Goal: Task Accomplishment & Management: Manage account settings

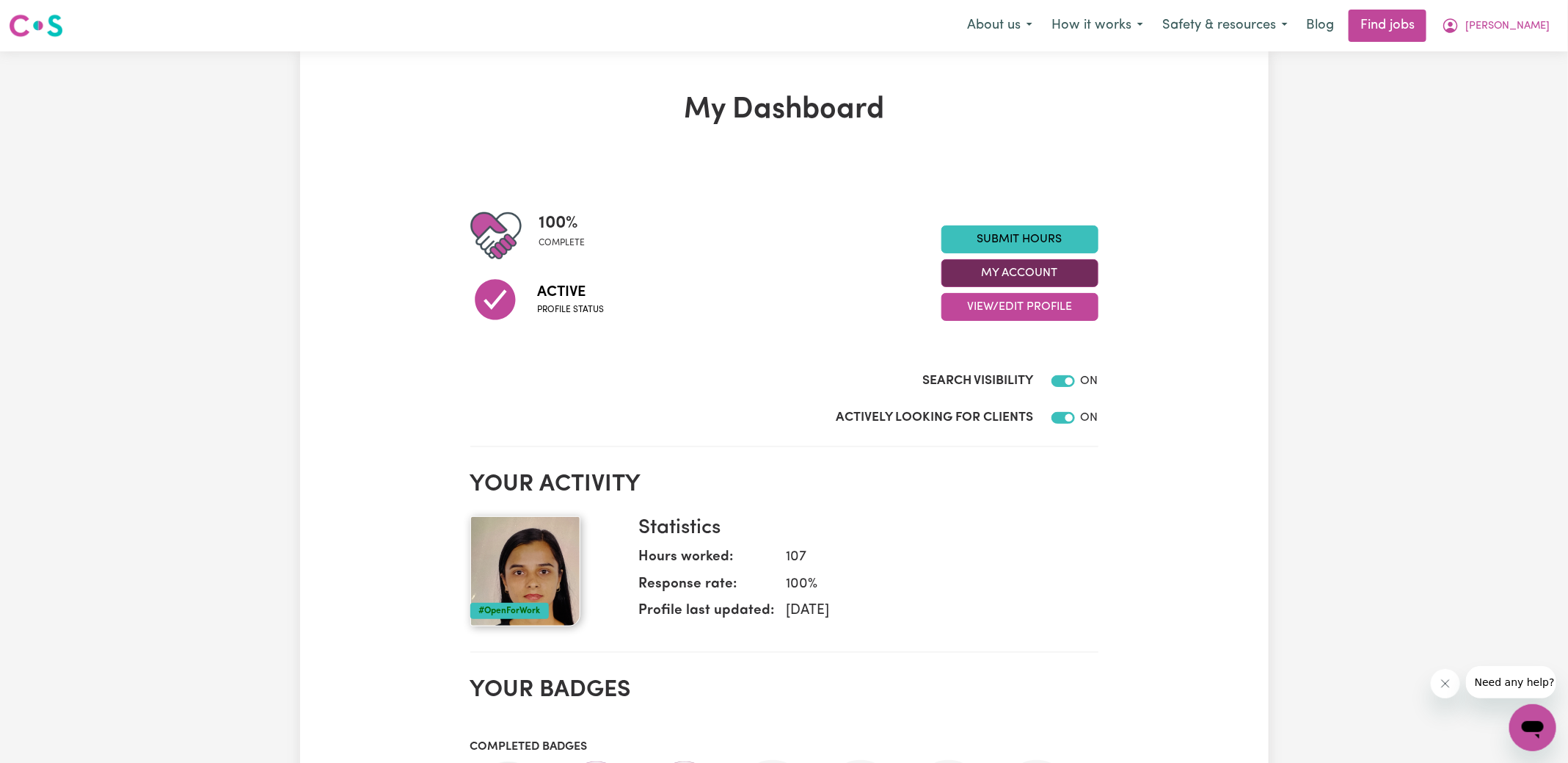
click at [1036, 271] on button "My Account" at bounding box center [1020, 273] width 157 height 28
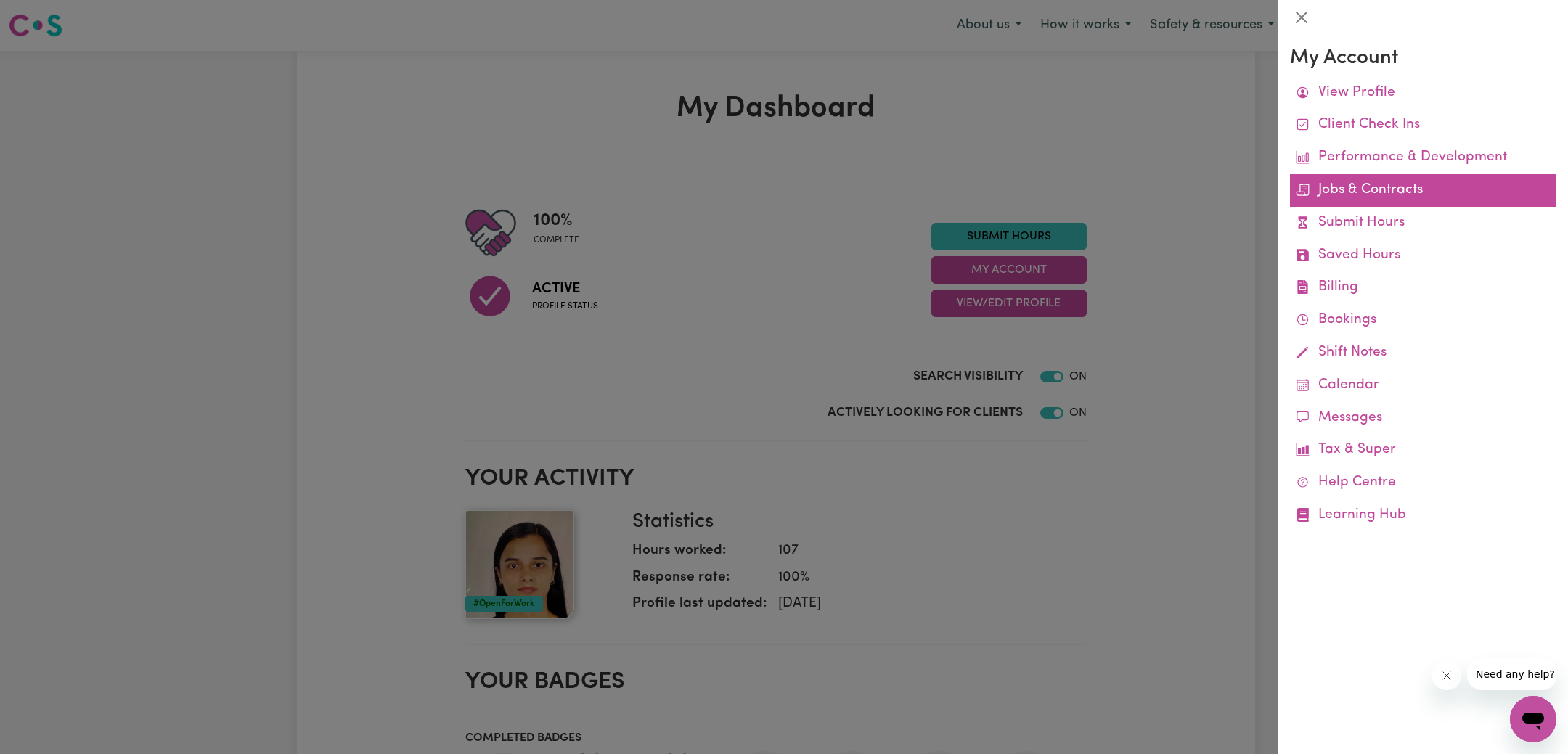
click at [1359, 193] on link "Jobs & Contracts" at bounding box center [1423, 191] width 267 height 33
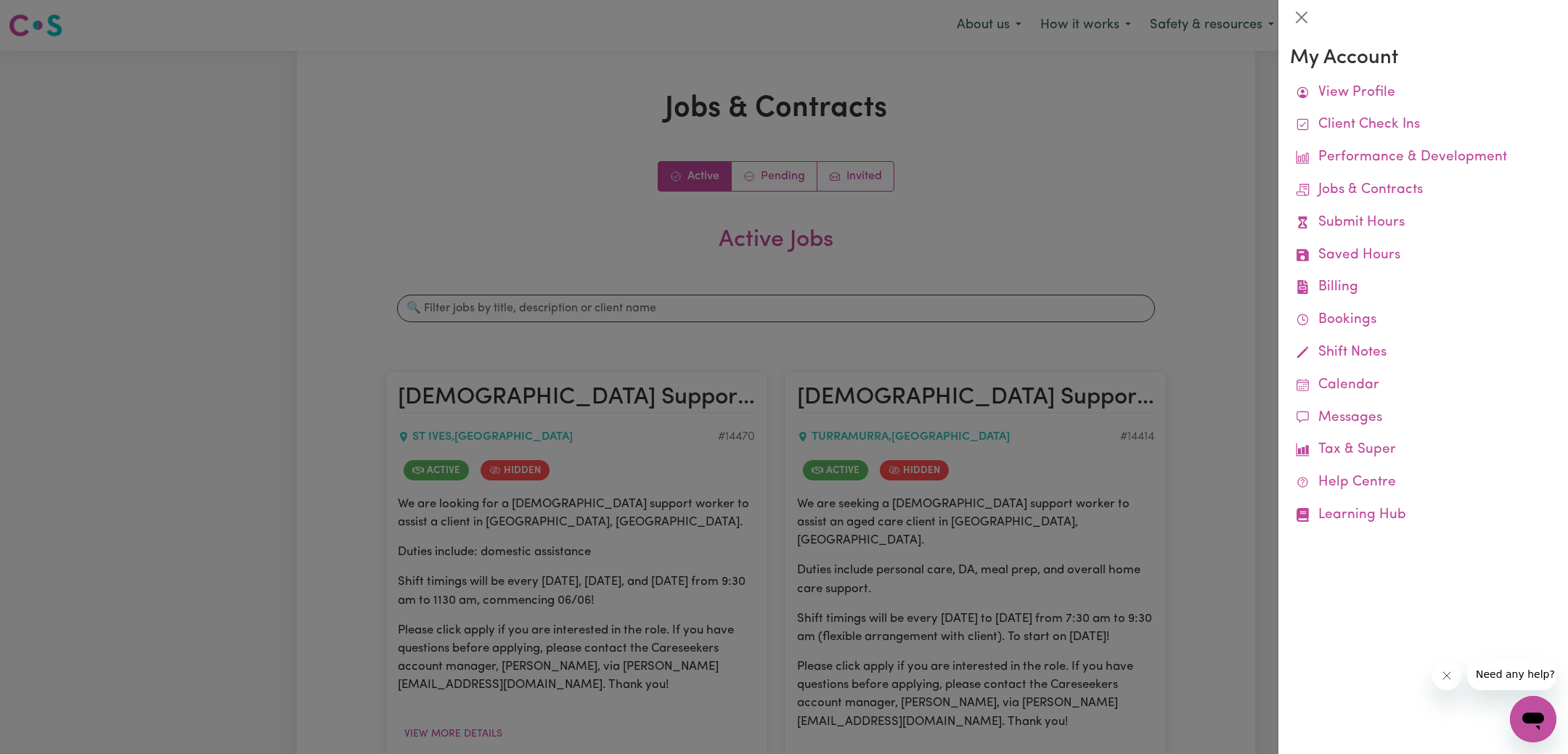
click at [520, 177] on div at bounding box center [784, 377] width 1568 height 754
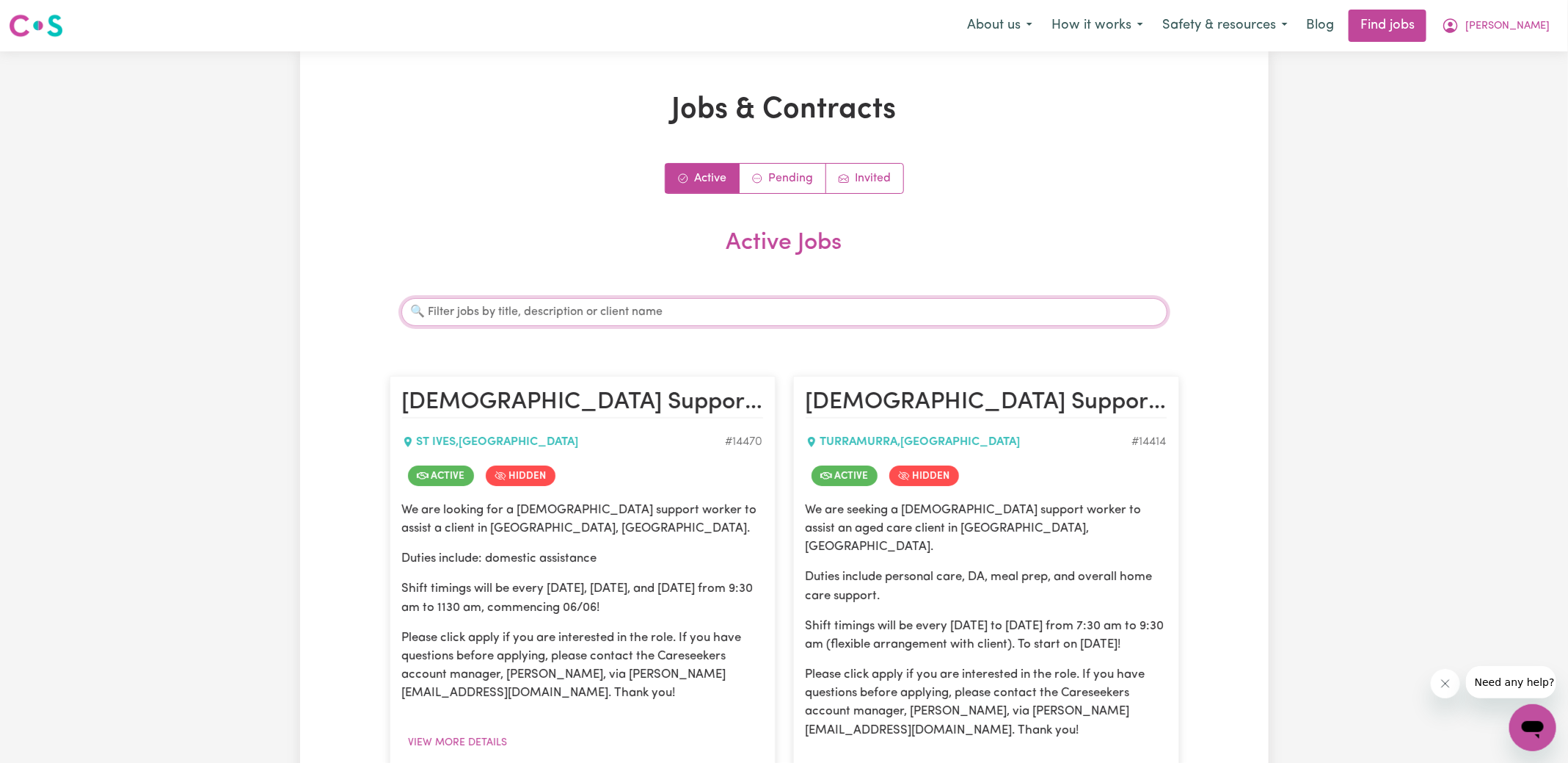
click at [510, 312] on input "Search jobs" at bounding box center [784, 312] width 766 height 28
paste input "[PERSON_NAME]"
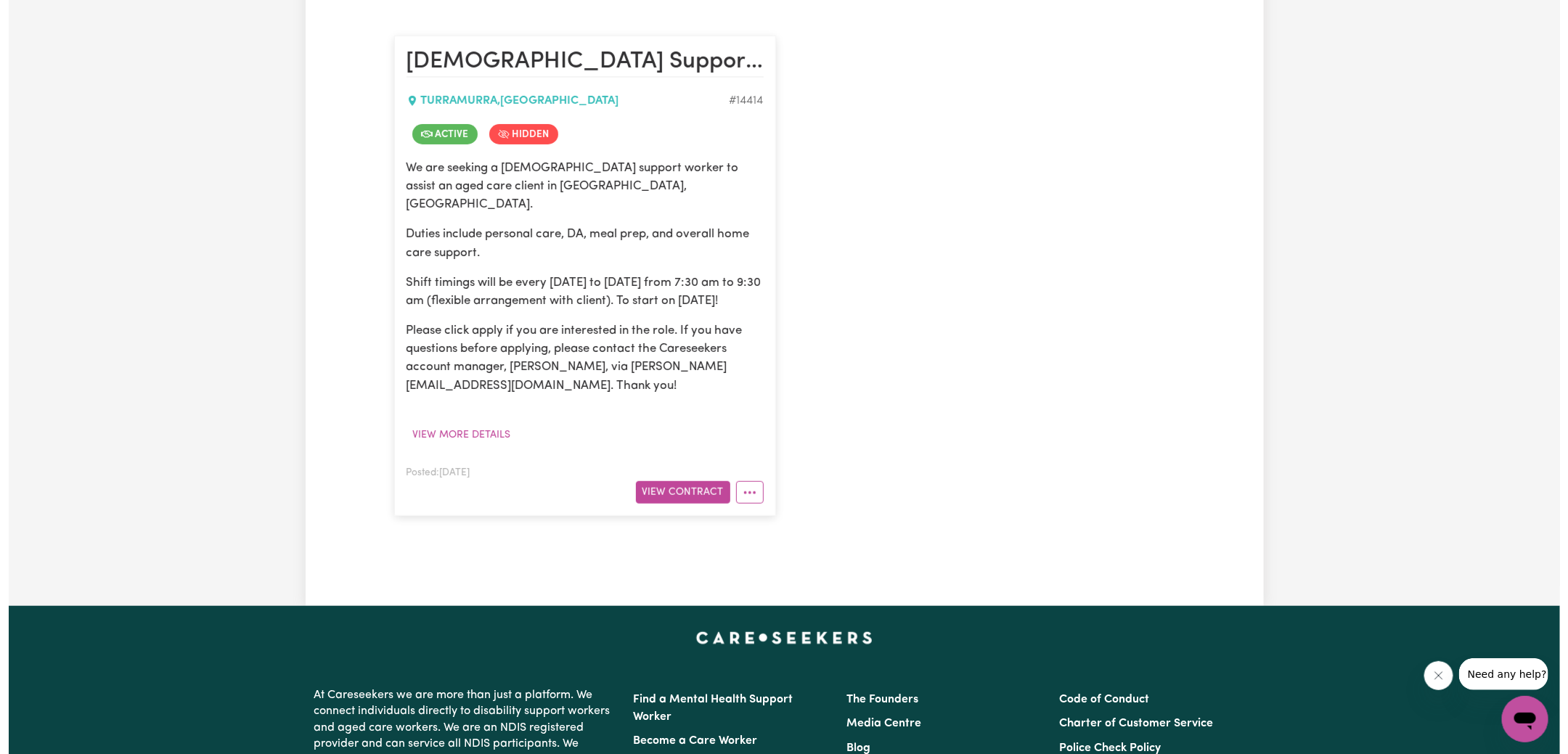
scroll to position [453, 0]
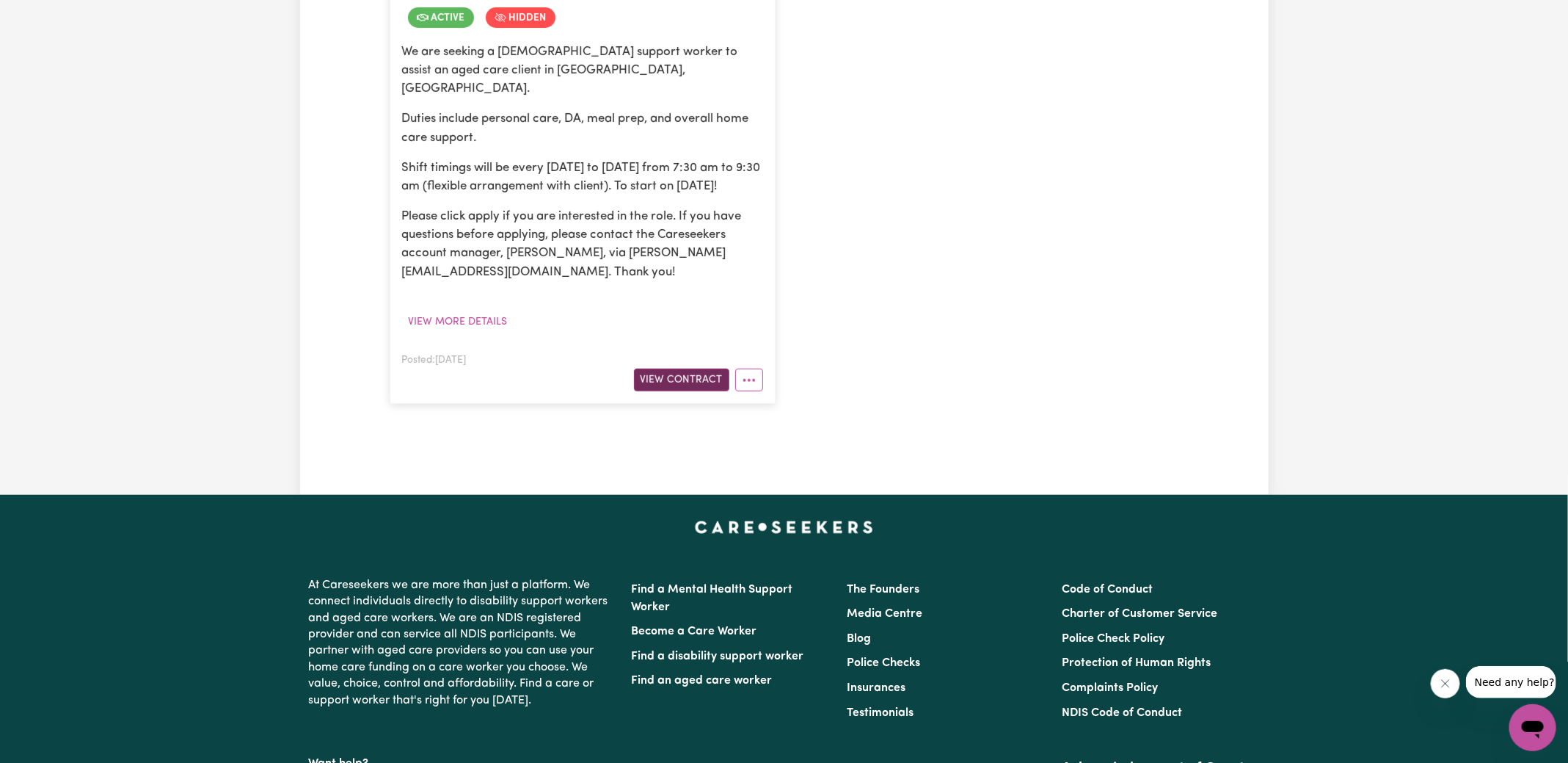
type input "[PERSON_NAME]"
click at [709, 376] on button "View Contract" at bounding box center [682, 380] width 96 height 23
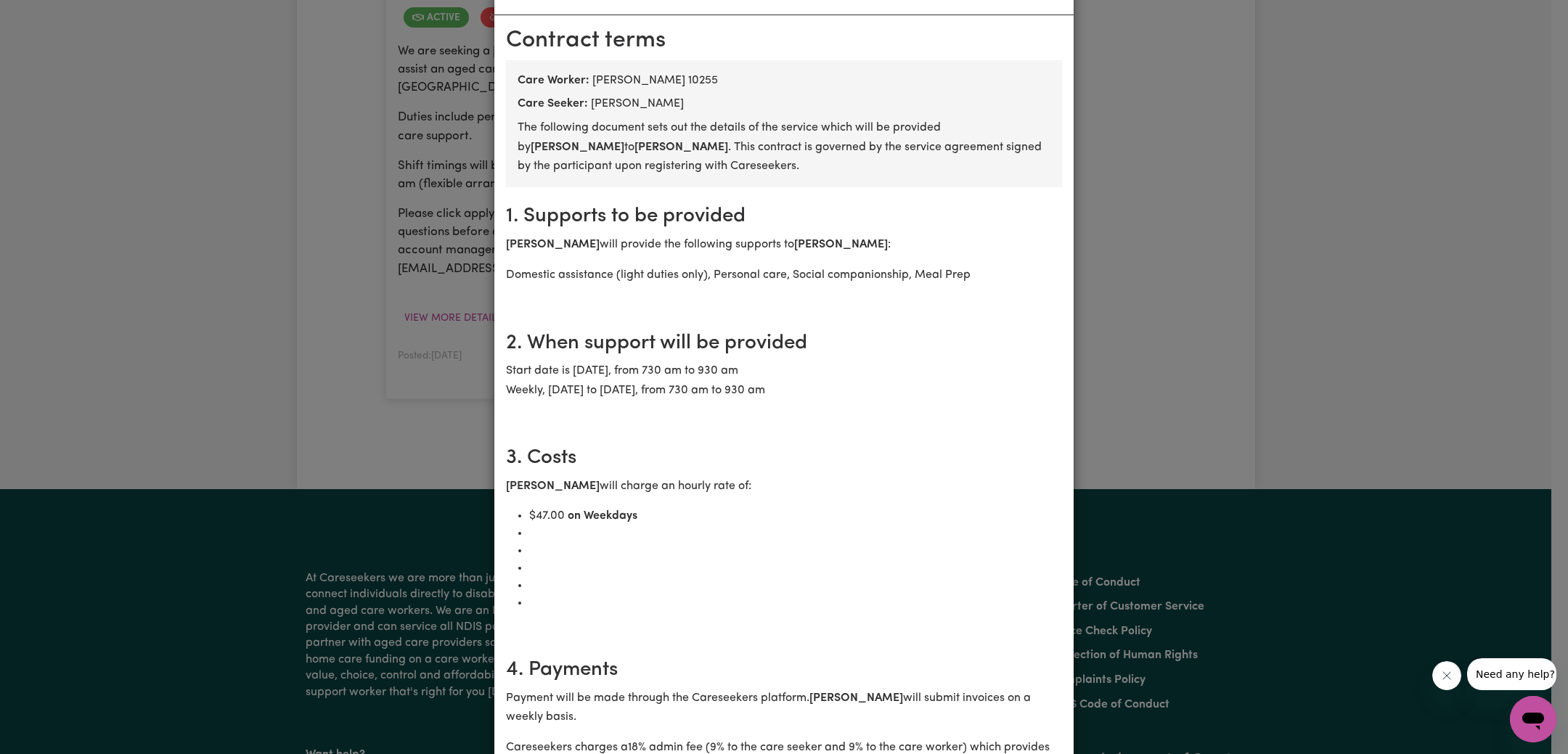
scroll to position [200, 0]
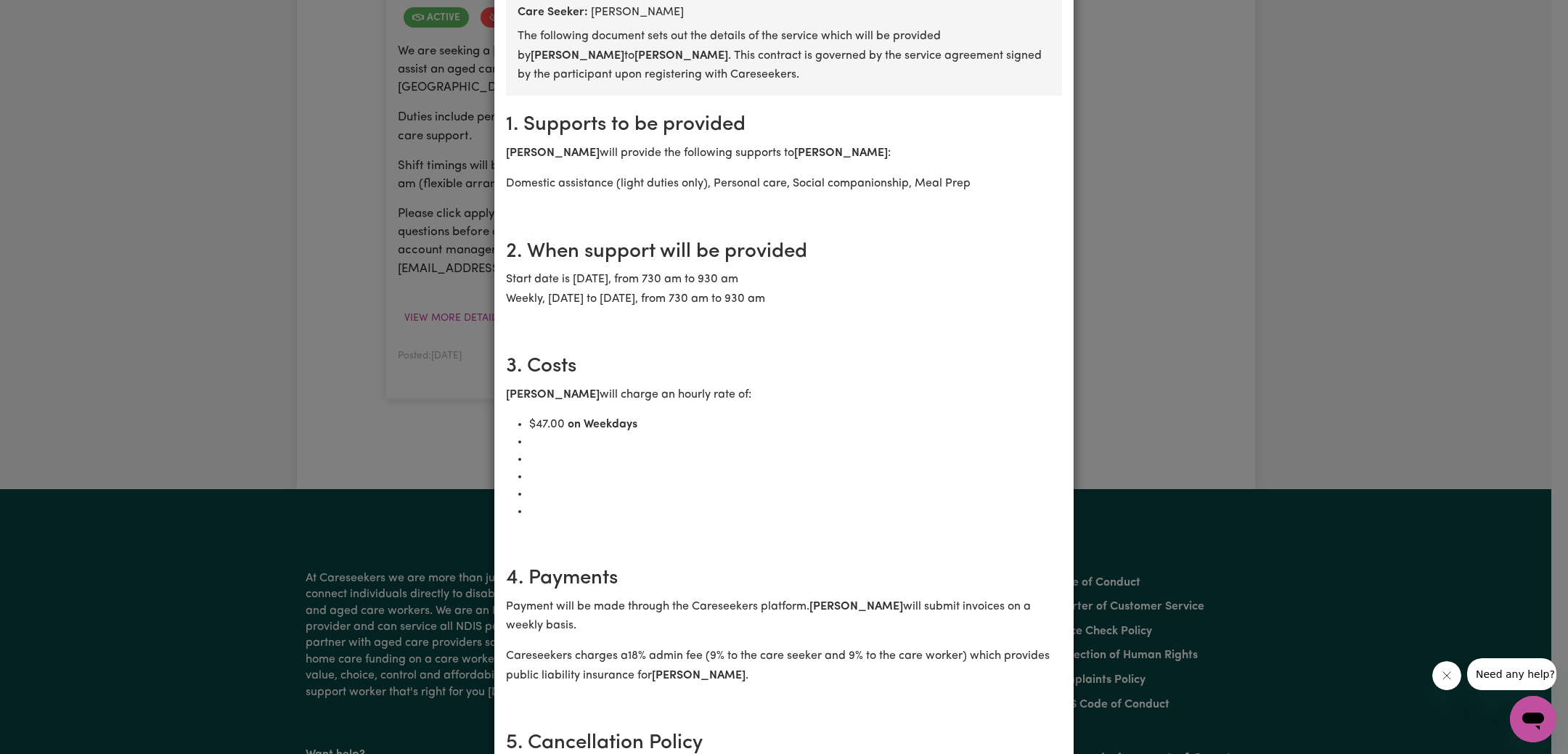
click at [1247, 321] on div "[DEMOGRAPHIC_DATA] Support Worker Needed Every [DATE] To [DATE] In [GEOGRAPHIC_…" at bounding box center [784, 377] width 1568 height 754
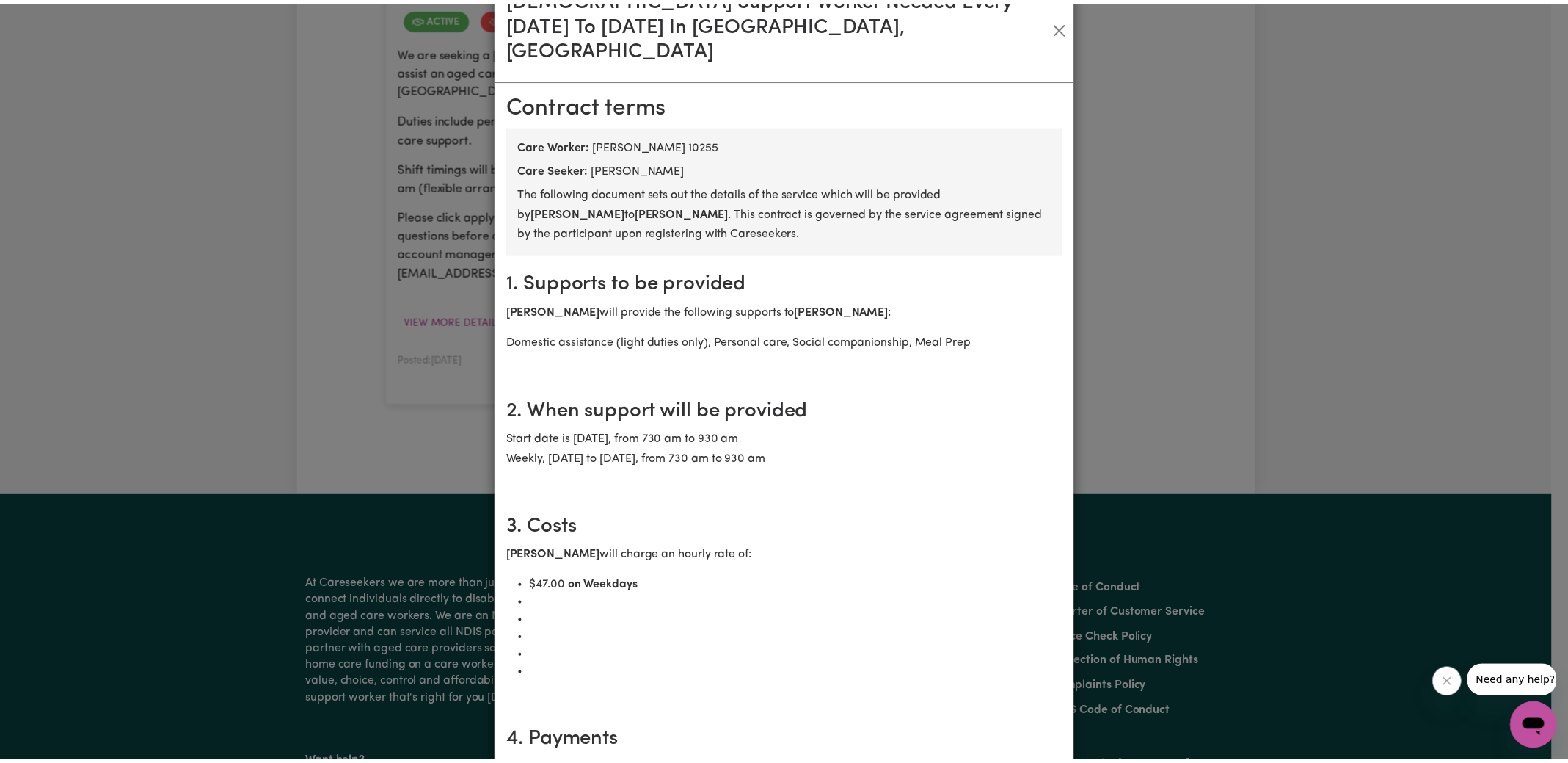
scroll to position [0, 0]
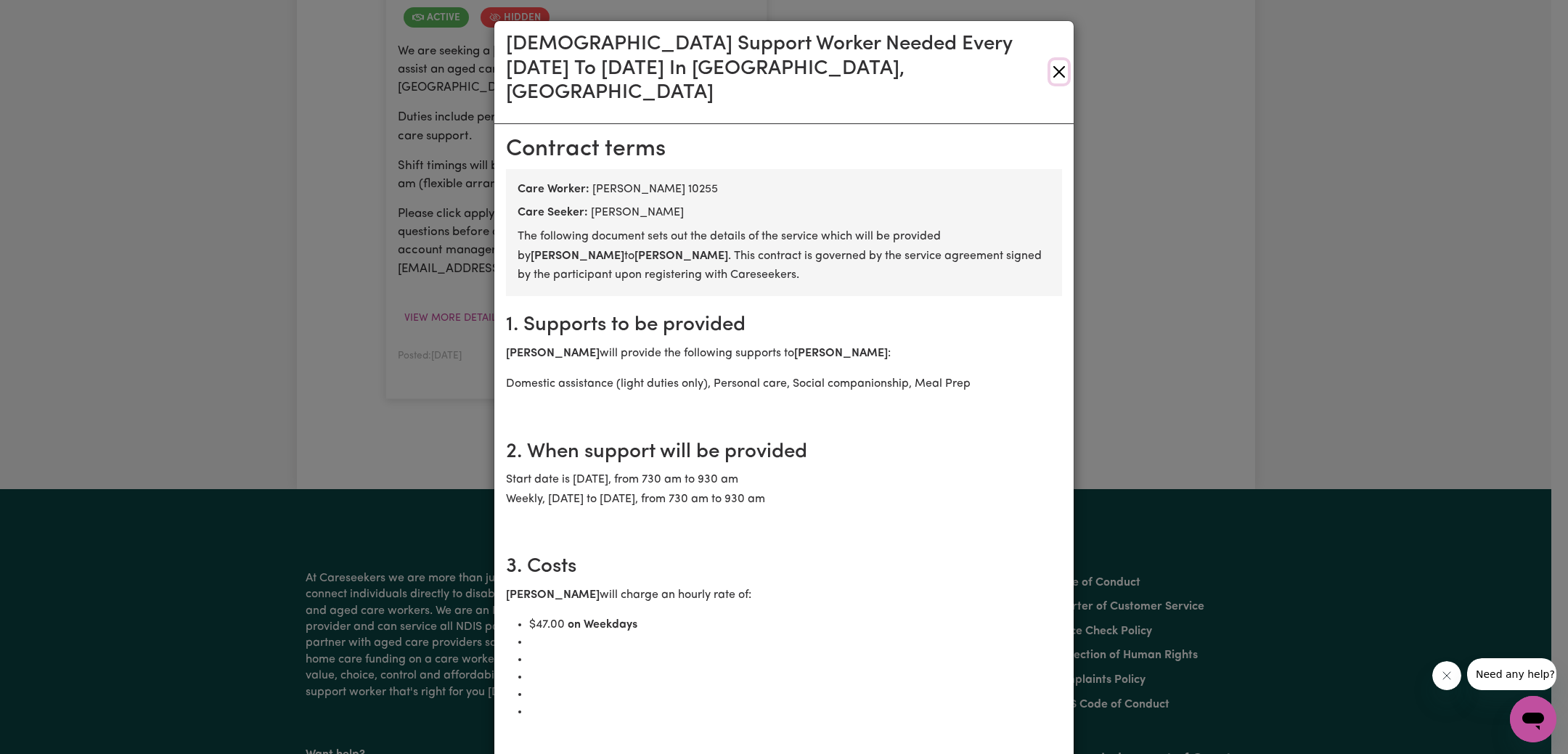
click at [1053, 60] on button "Close" at bounding box center [1059, 71] width 17 height 23
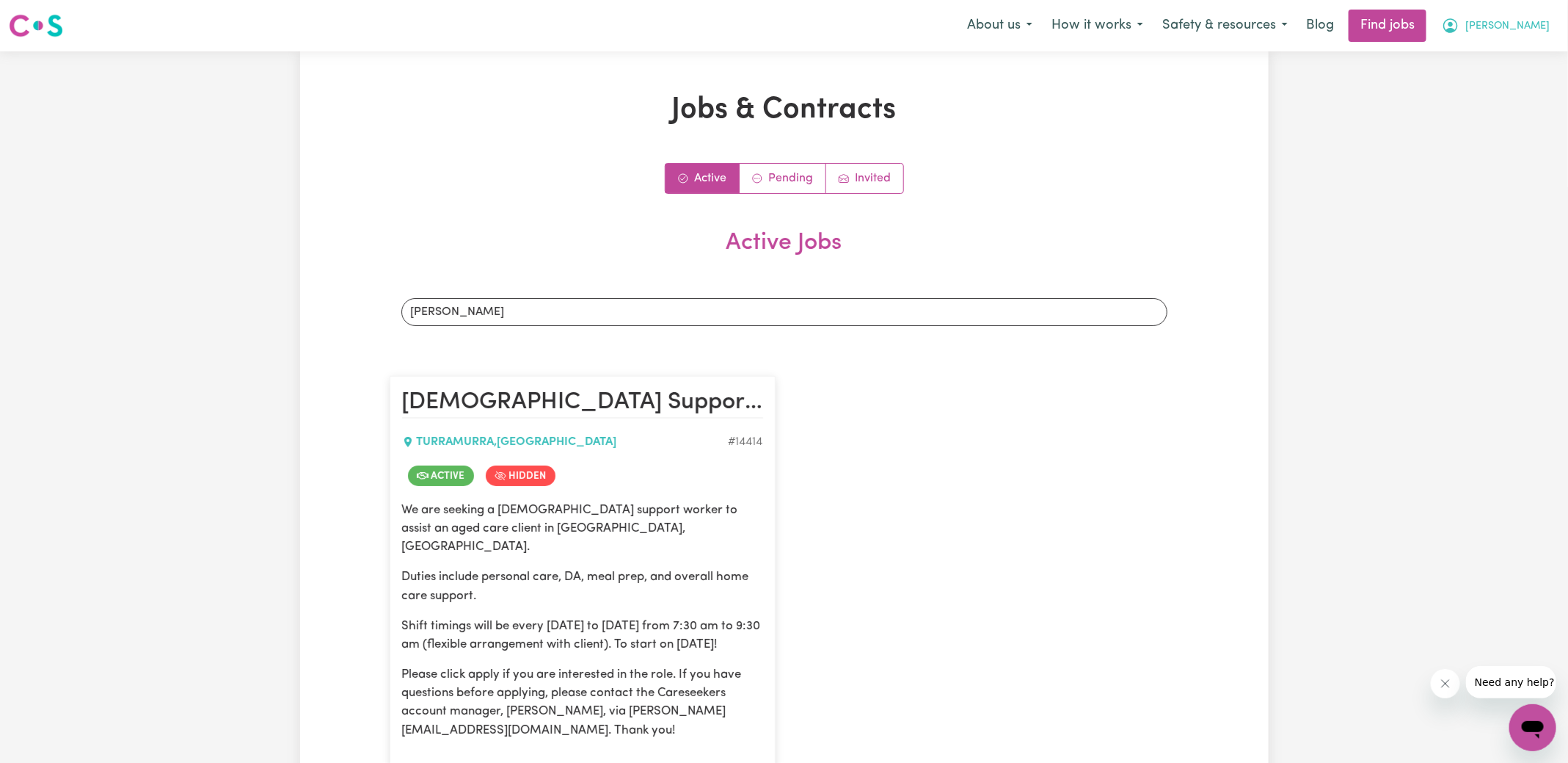
click at [1459, 24] on icon "My Account" at bounding box center [1451, 25] width 17 height 17
click at [1483, 113] on link "Logout" at bounding box center [1500, 112] width 116 height 28
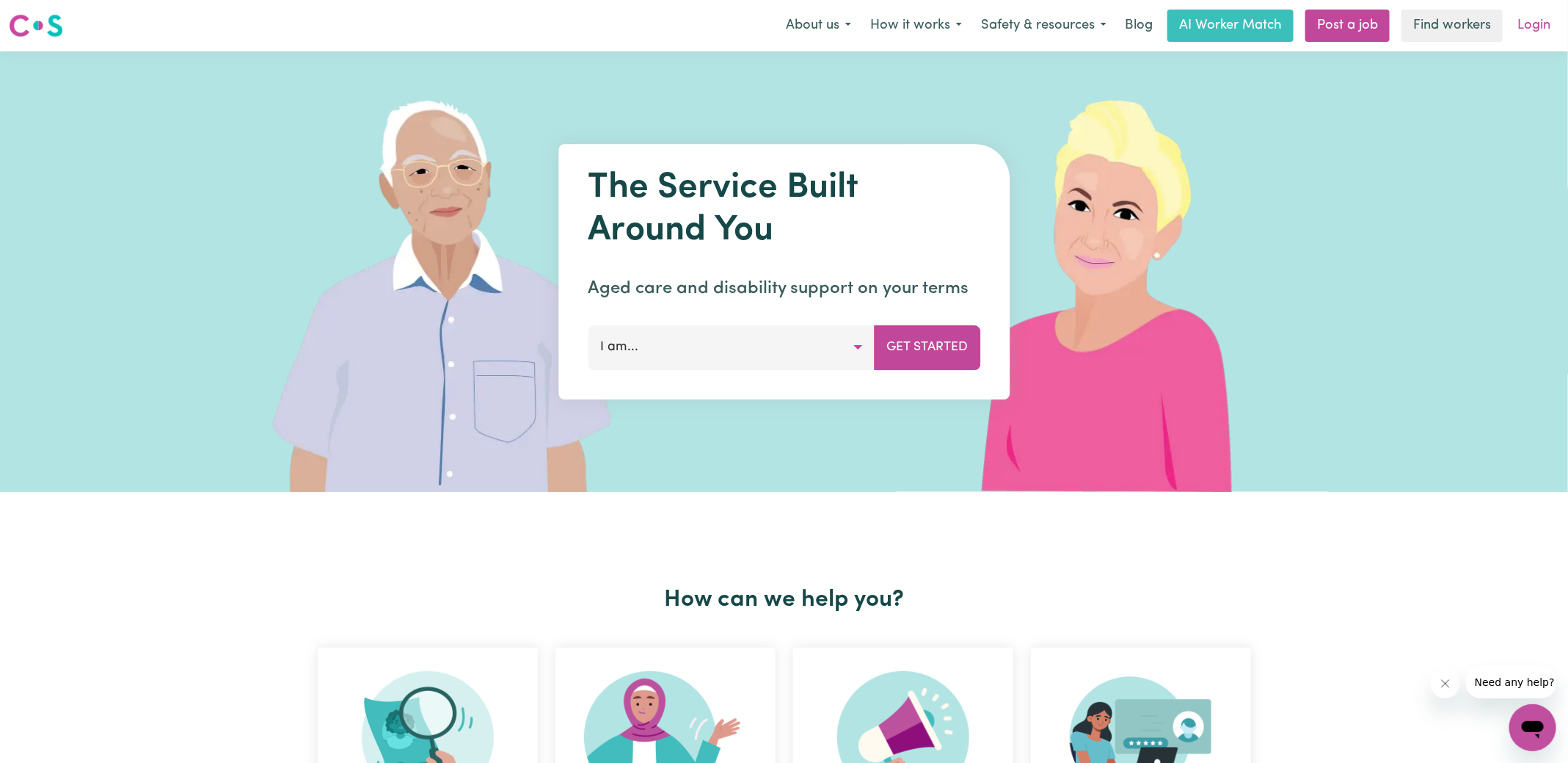
click at [1545, 30] on link "Login" at bounding box center [1534, 25] width 50 height 32
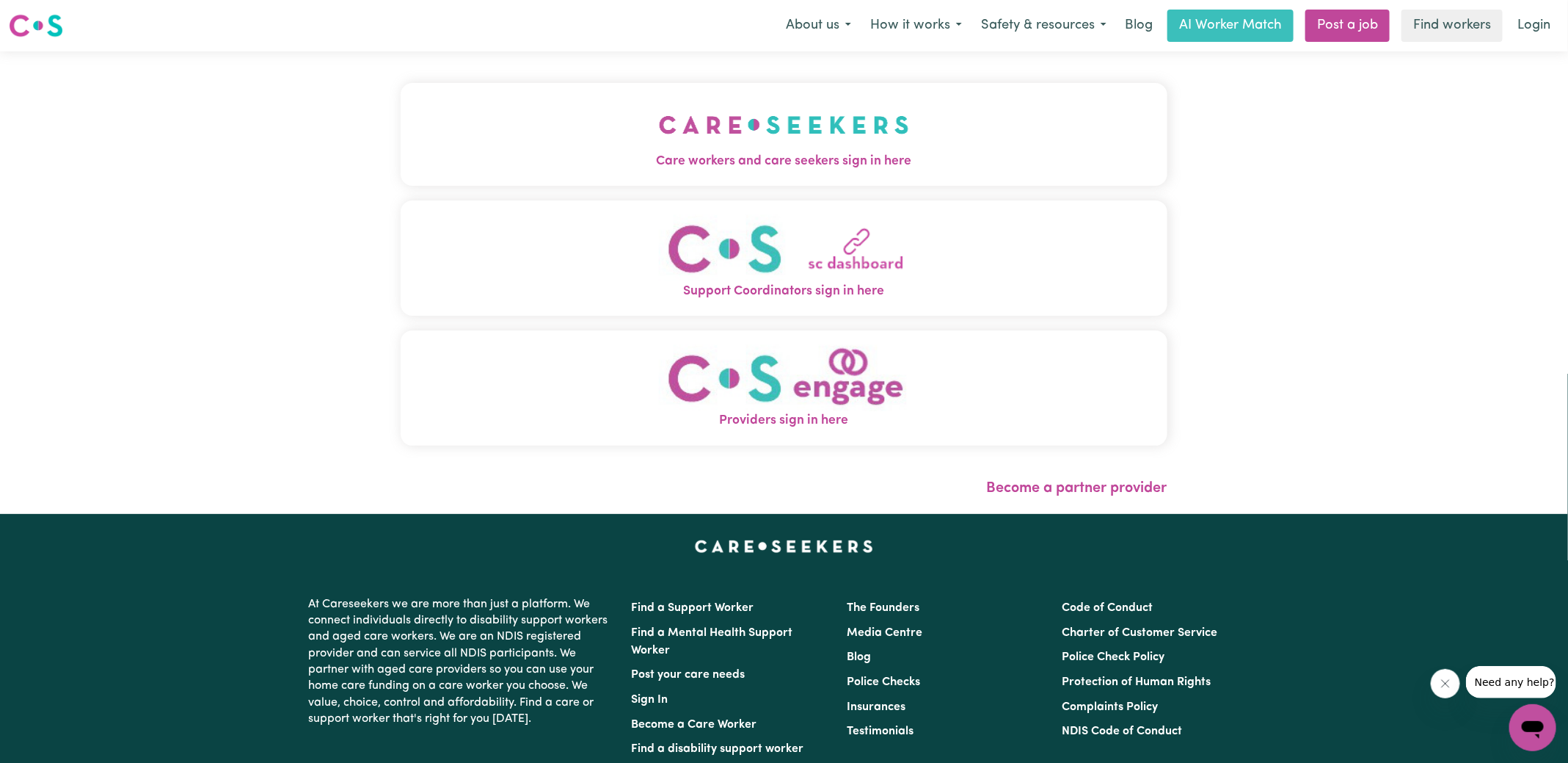
click at [771, 135] on img "Care workers and care seekers sign in here" at bounding box center [784, 124] width 250 height 54
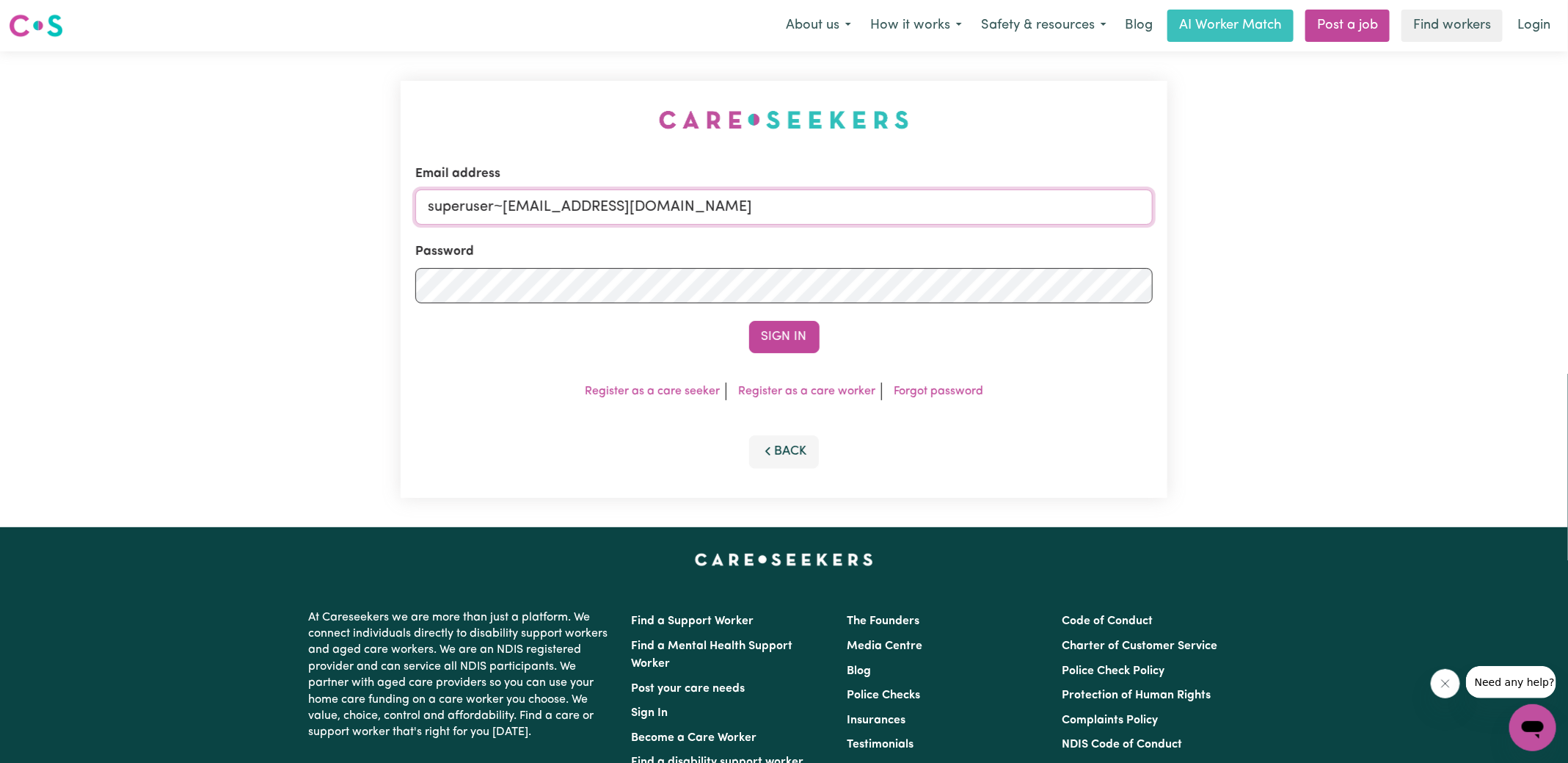
click at [500, 208] on input "superuser~[EMAIL_ADDRESS][DOMAIN_NAME]" at bounding box center [784, 207] width 737 height 36
drag, startPoint x: 502, startPoint y: 206, endPoint x: 1214, endPoint y: 318, distance: 720.8
click at [1214, 318] on div "Email address superuser~[EMAIL_ADDRESS][DOMAIN_NAME] Password Sign In Register …" at bounding box center [784, 289] width 1568 height 476
type input "[EMAIL_ADDRESS][DOMAIN_NAME]"
click at [750, 321] on button "Sign In" at bounding box center [784, 337] width 70 height 32
